Goal: Task Accomplishment & Management: Manage account settings

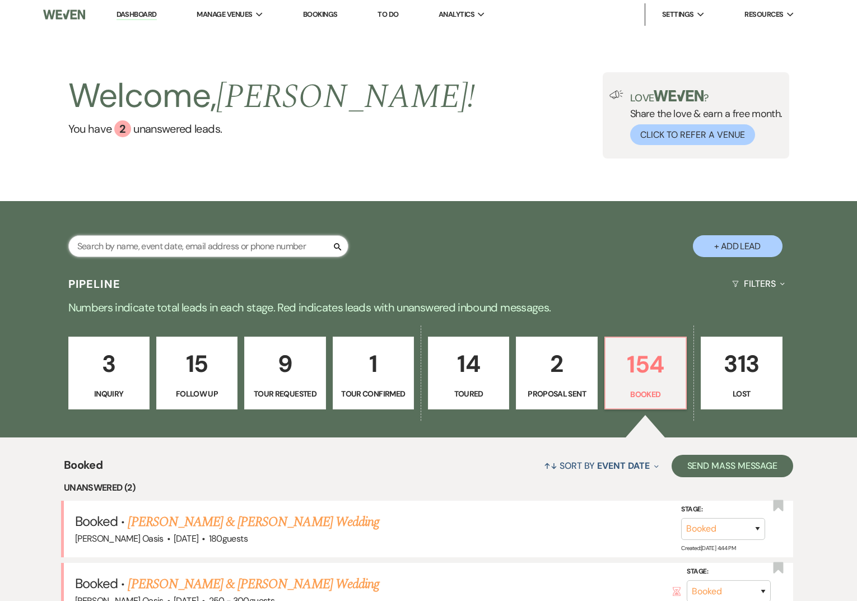
click at [226, 250] on input "text" at bounding box center [208, 246] width 280 height 22
type input "[PERSON_NAME]"
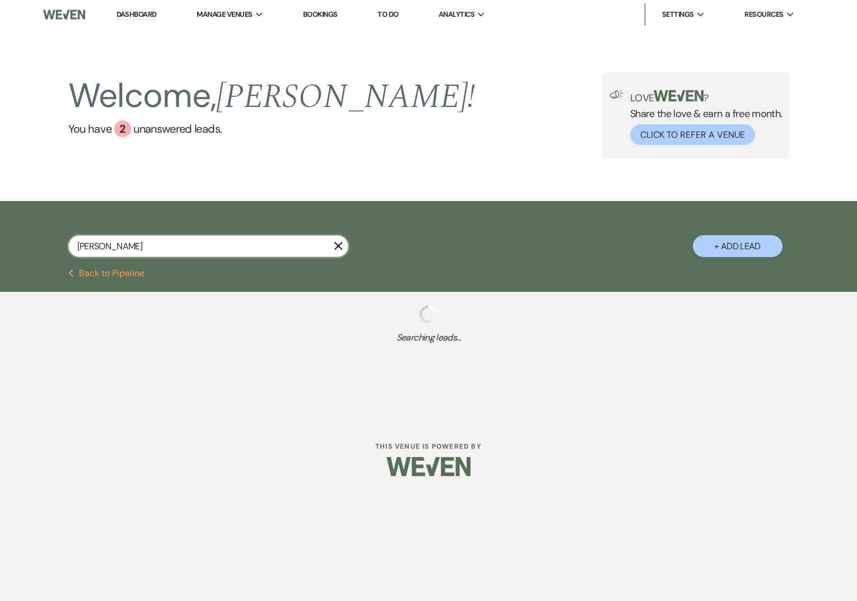
select select "6"
select select "8"
select select "5"
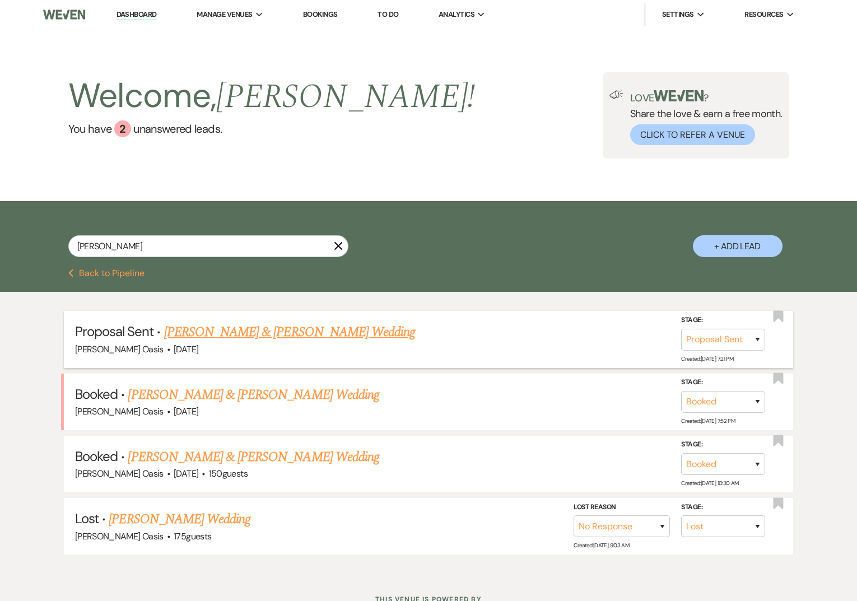
click at [244, 333] on link "[PERSON_NAME] & [PERSON_NAME] Wedding" at bounding box center [289, 332] width 251 height 20
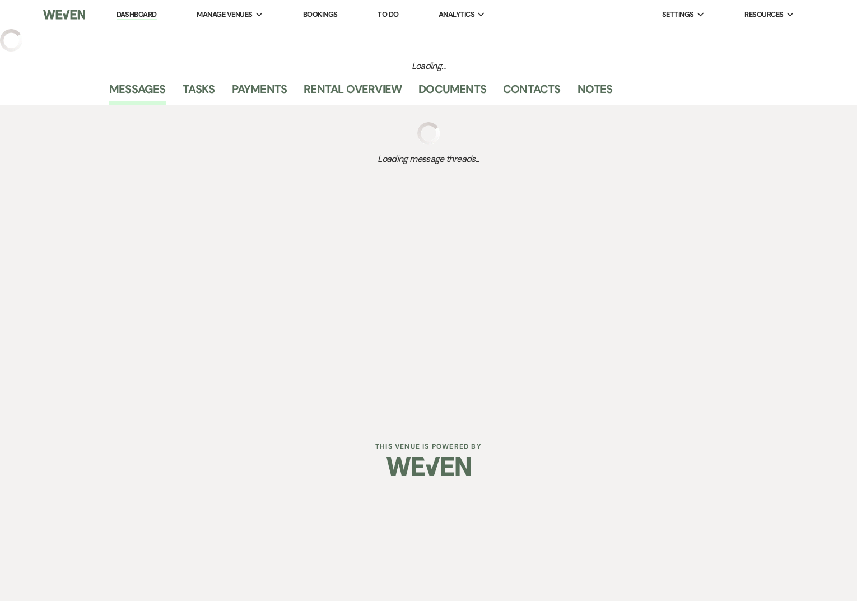
select select "6"
select select "5"
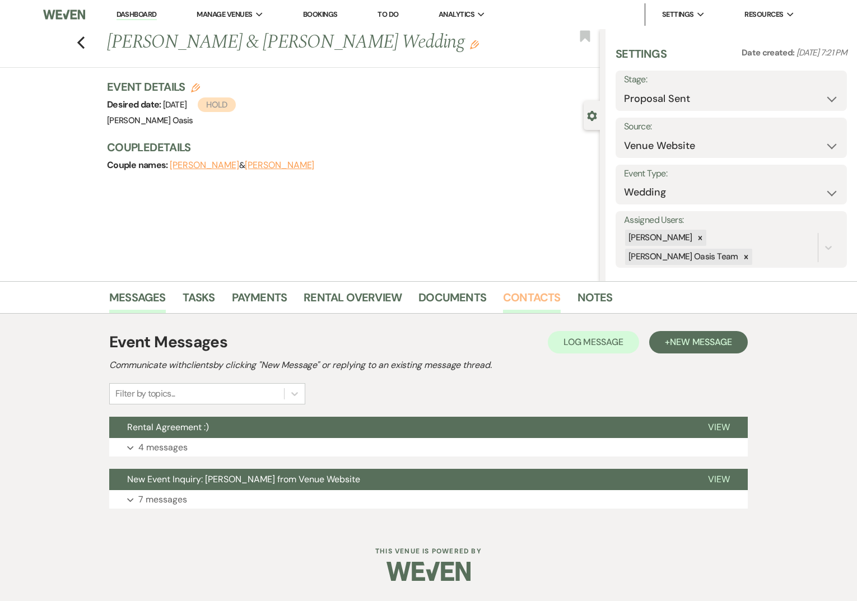
click at [539, 296] on link "Contacts" at bounding box center [532, 300] width 58 height 25
